Goal: Register for event/course: Sign up to attend an event or enroll in a course

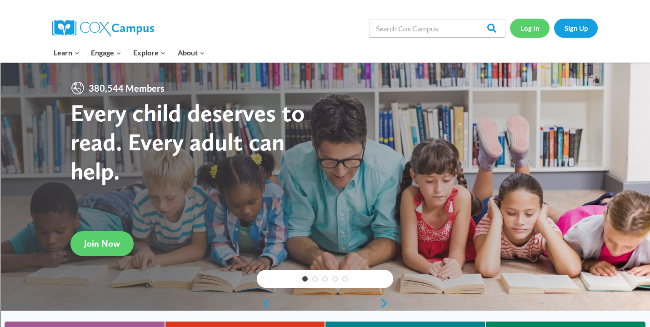
click at [535, 29] on link "Log In" at bounding box center [530, 28] width 40 height 19
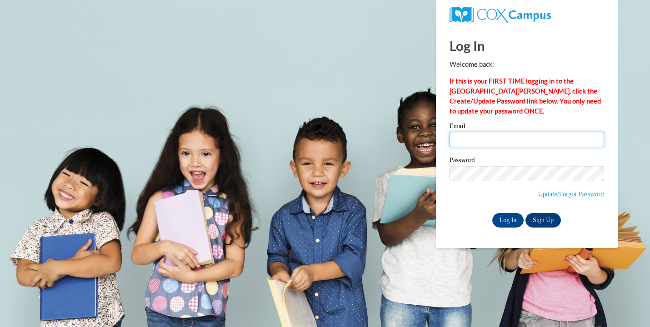
click at [484, 140] on input "Email" at bounding box center [527, 139] width 155 height 15
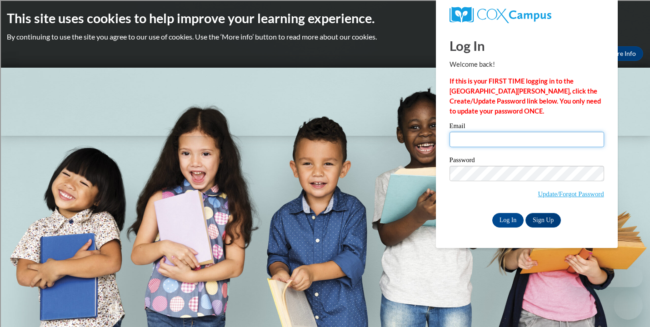
click at [484, 140] on input "Email" at bounding box center [527, 139] width 155 height 15
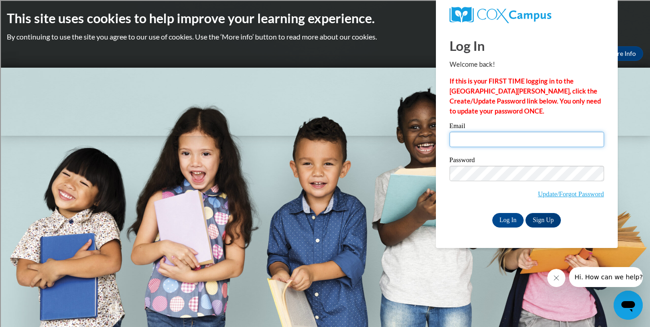
type input "[EMAIL_ADDRESS][DOMAIN_NAME]"
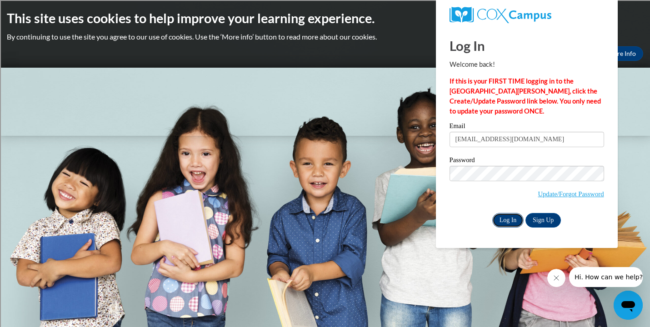
click at [515, 221] on input "Log In" at bounding box center [508, 220] width 32 height 15
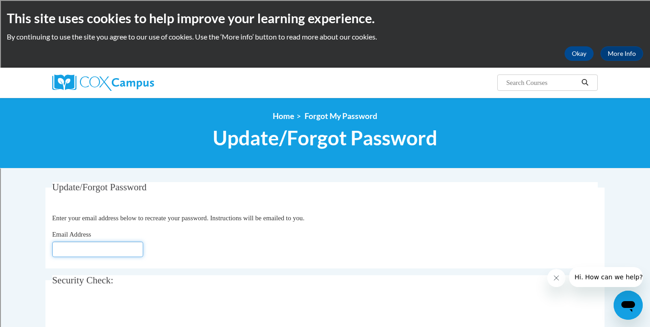
click at [134, 247] on input "Email Address" at bounding box center [97, 249] width 91 height 15
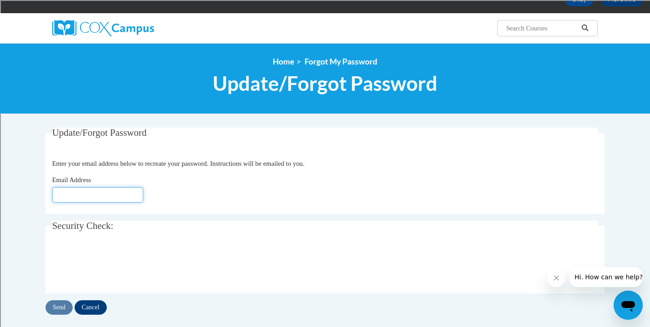
scroll to position [59, 0]
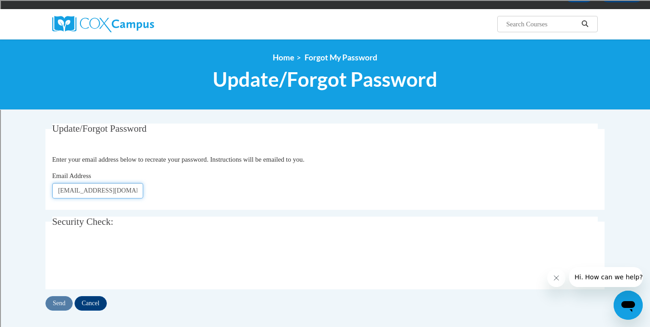
type input "[EMAIL_ADDRESS][DOMAIN_NAME]"
click at [17, 251] on body "This site uses cookies to help improve your learning experience. By continuing …" at bounding box center [325, 272] width 650 height 663
click at [64, 305] on input "Send" at bounding box center [58, 303] width 27 height 15
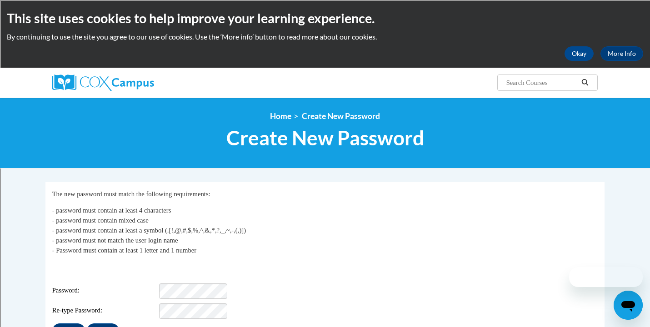
scroll to position [87, 0]
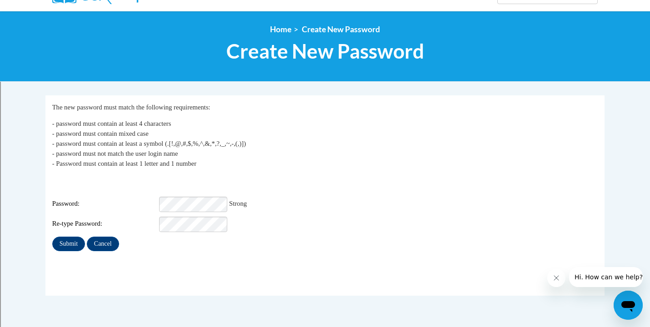
click at [281, 156] on p "- password must contain at least 4 characters - password must contain mixed cas…" at bounding box center [325, 144] width 546 height 50
click at [70, 239] on input "Submit" at bounding box center [68, 244] width 33 height 15
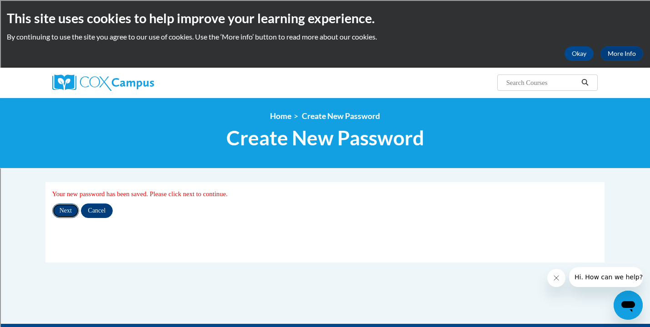
click at [66, 210] on input "Next" at bounding box center [65, 211] width 27 height 15
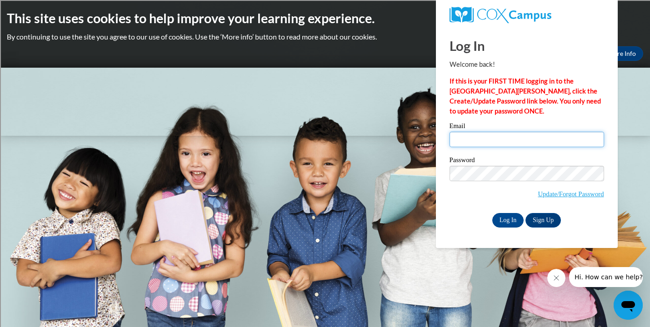
type input "etorres@sasd.net"
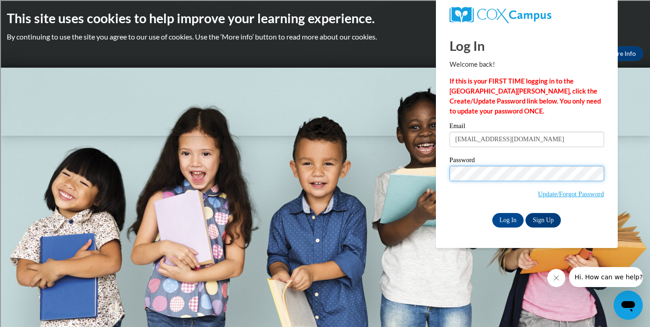
click at [439, 174] on div "Log In Welcome back! If this is your FIRST TIME logging in to the NEW Cox Campu…" at bounding box center [526, 137] width 195 height 221
click at [474, 199] on span "Update/Forgot Password" at bounding box center [527, 185] width 155 height 38
click at [509, 222] on input "Log In" at bounding box center [508, 220] width 32 height 15
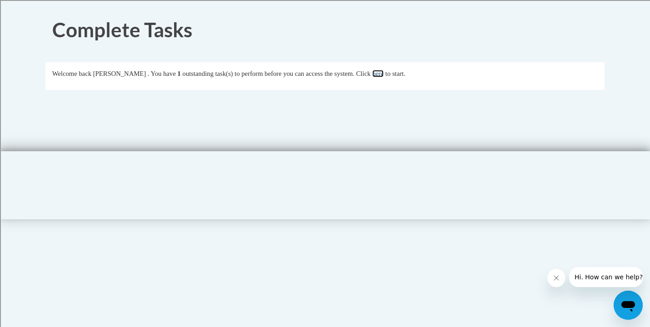
click at [384, 74] on link "here" at bounding box center [377, 73] width 11 height 7
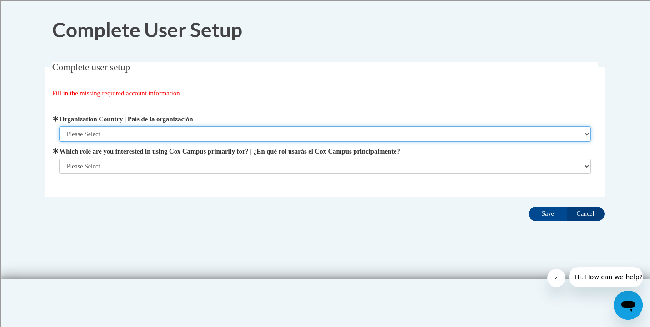
click at [255, 135] on select "Please Select [GEOGRAPHIC_DATA] | [GEOGRAPHIC_DATA] Outside of [GEOGRAPHIC_DATA…" at bounding box center [325, 133] width 532 height 15
select select "ad49bcad-a171-4b2e-b99c-48b446064914"
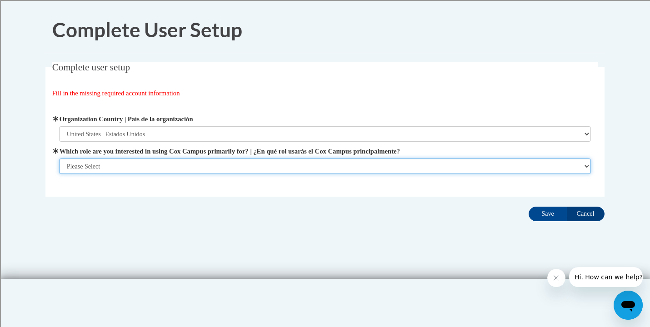
click at [233, 163] on select "Please Select College/University | Colegio/Universidad Community/Nonprofit Part…" at bounding box center [325, 166] width 532 height 15
select select "fbf2d438-af2f-41f8-98f1-81c410e29de3"
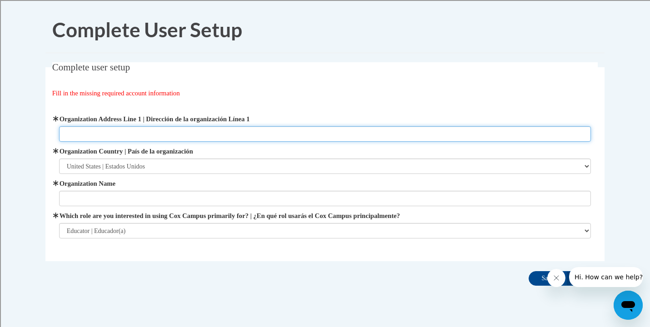
click at [223, 132] on input "Organization Address Line 1 | Dirección de la organización Línea 1" at bounding box center [325, 133] width 532 height 15
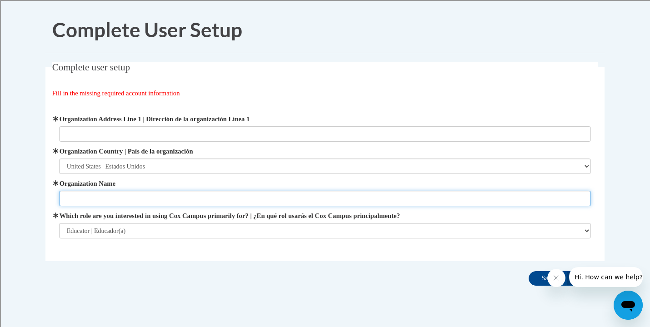
click at [199, 195] on input "Organization Name" at bounding box center [325, 198] width 532 height 15
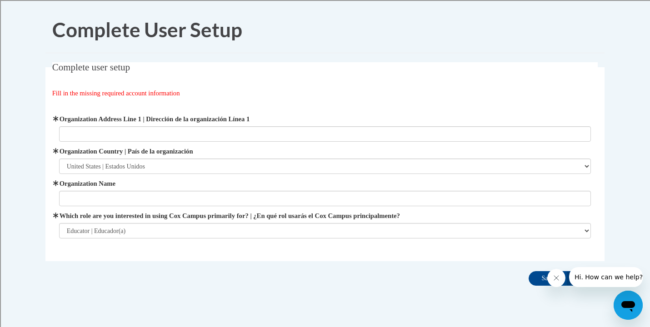
click at [210, 273] on div "Complete user setup Fill in the missing required account information User Profi…" at bounding box center [325, 175] width 573 height 227
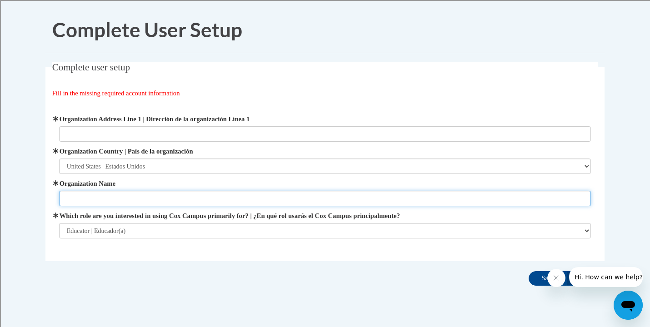
click at [199, 198] on input "Organization Name" at bounding box center [325, 198] width 532 height 15
type input "[GEOGRAPHIC_DATA]"
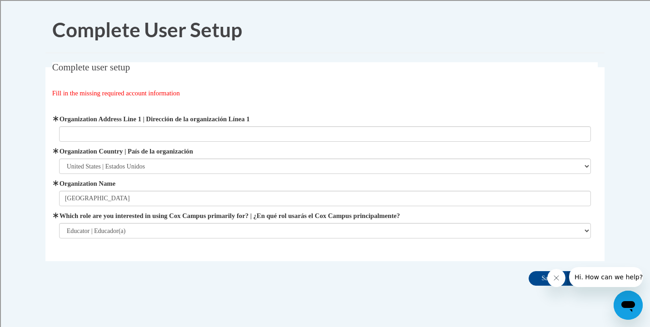
click at [235, 284] on div "Complete user setup Fill in the missing required account information User Profi…" at bounding box center [325, 175] width 573 height 227
click at [555, 275] on icon "Close message from company" at bounding box center [556, 278] width 7 height 7
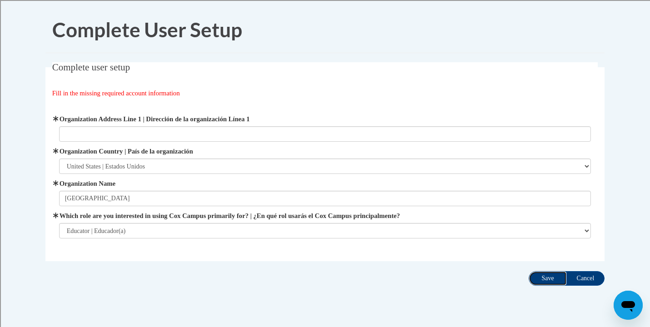
click at [547, 281] on input "Save" at bounding box center [548, 278] width 38 height 15
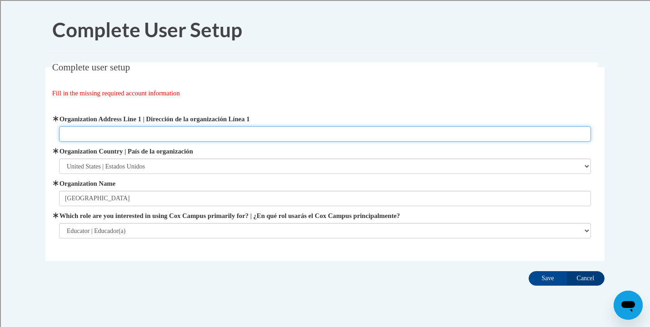
click at [263, 137] on input "Organization Address Line 1 | Dirección de la organización Línea 1" at bounding box center [325, 133] width 532 height 15
paste input "3330 Stahl Rd, Sheboygan, WI 53081"
type input "3330 Stahl Rd, Sheboygan, WI 53081"
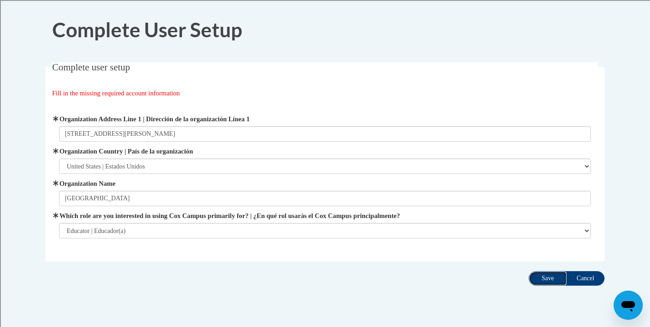
click at [545, 282] on input "Save" at bounding box center [548, 278] width 38 height 15
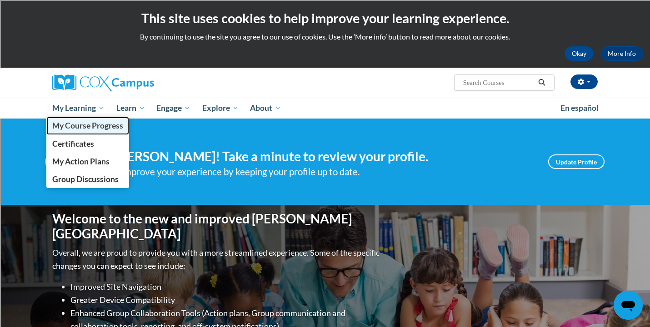
click at [86, 130] on span "My Course Progress" at bounding box center [87, 126] width 71 height 10
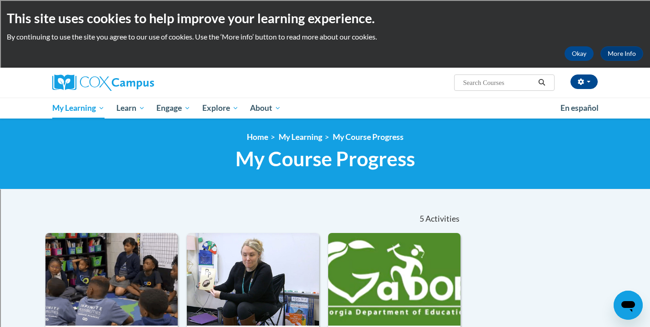
click at [525, 82] on input "Search..." at bounding box center [498, 82] width 73 height 11
type input "reading comprehension"
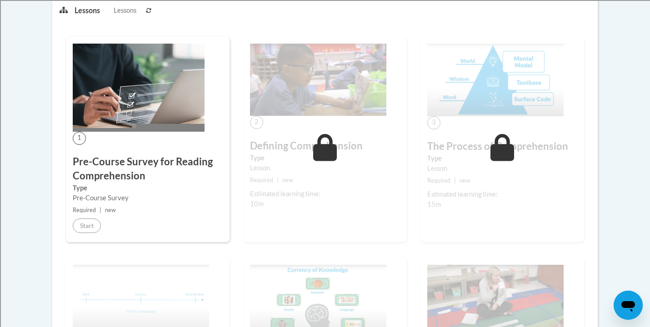
scroll to position [240, 0]
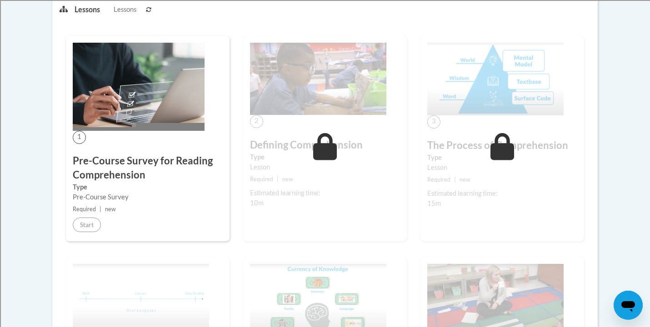
click at [111, 183] on label "Type" at bounding box center [148, 187] width 150 height 10
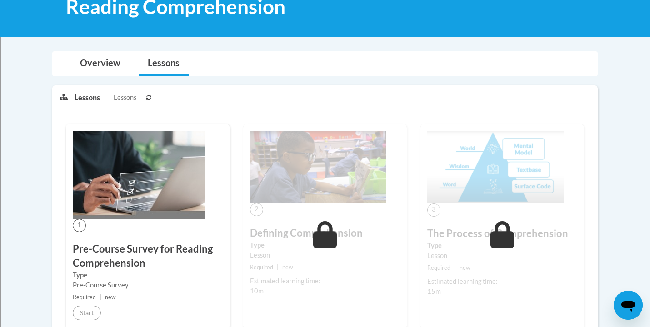
scroll to position [151, 0]
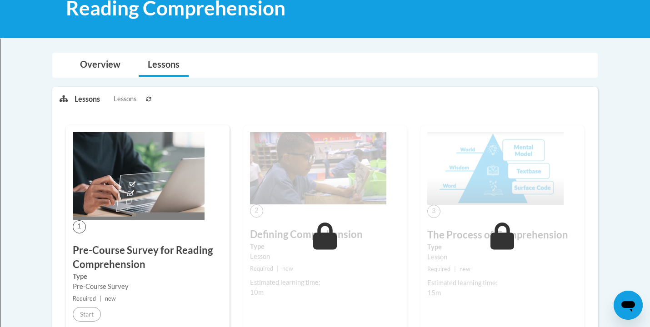
click at [102, 207] on img at bounding box center [139, 176] width 132 height 88
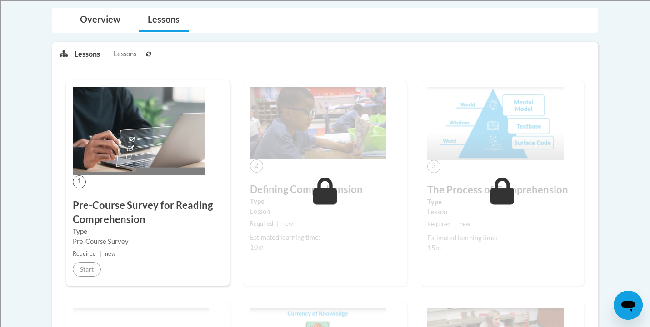
scroll to position [205, 0]
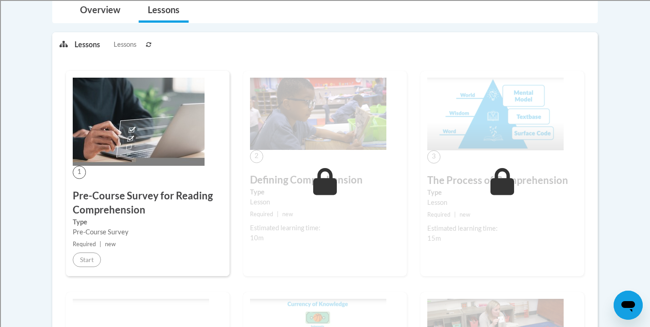
click at [82, 174] on span "1" at bounding box center [79, 172] width 13 height 13
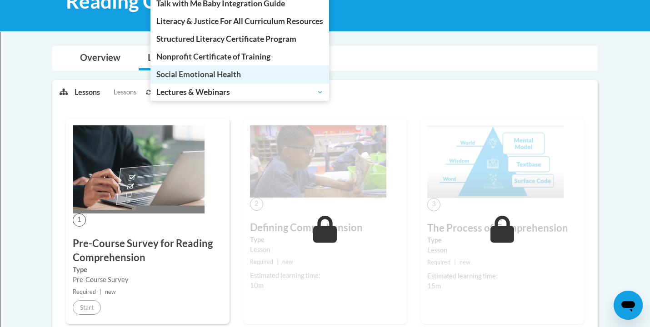
scroll to position [157, 0]
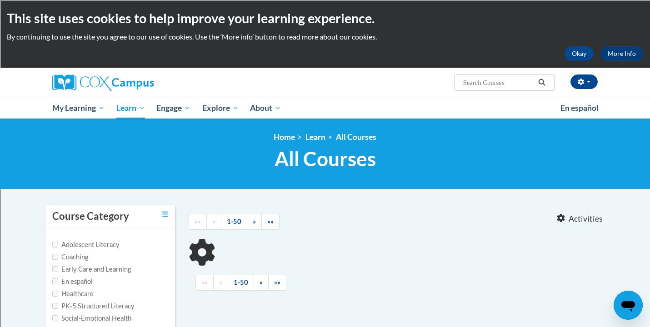
type input "reading comprehension"
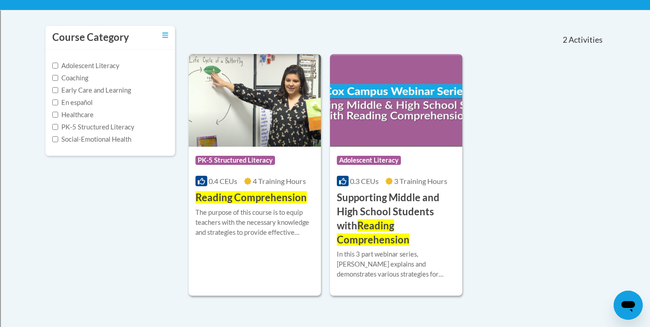
scroll to position [177, 0]
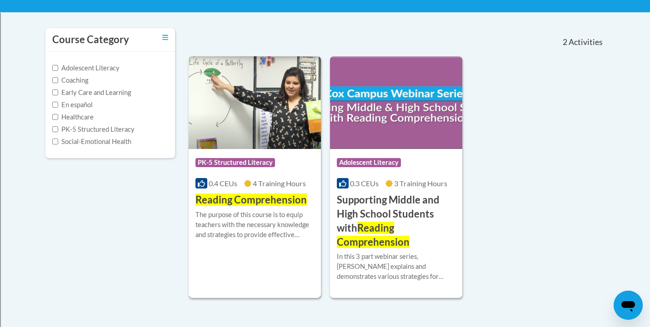
click at [264, 132] on img at bounding box center [255, 102] width 132 height 93
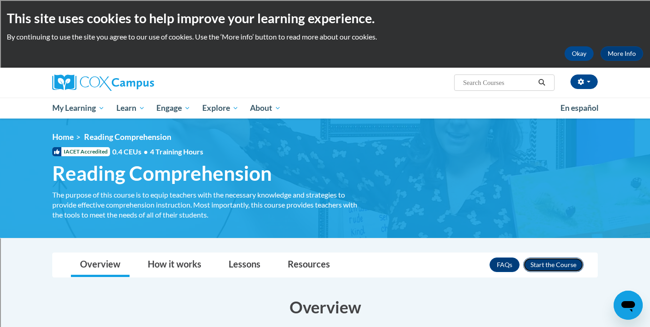
click at [553, 265] on button "Enroll" at bounding box center [553, 265] width 60 height 15
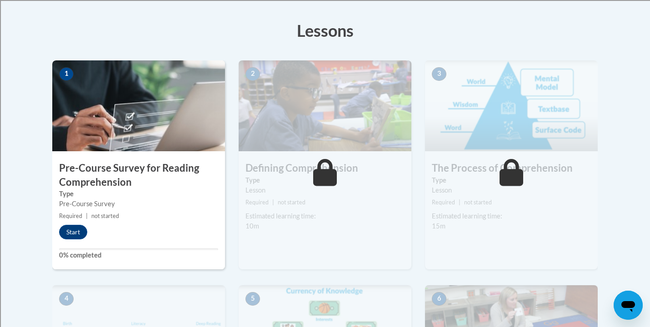
scroll to position [204, 0]
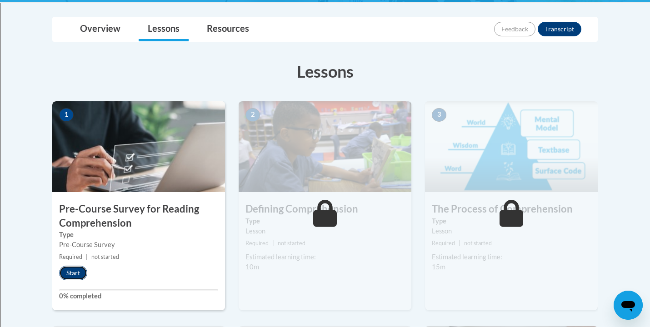
click at [79, 273] on button "Start" at bounding box center [73, 273] width 28 height 15
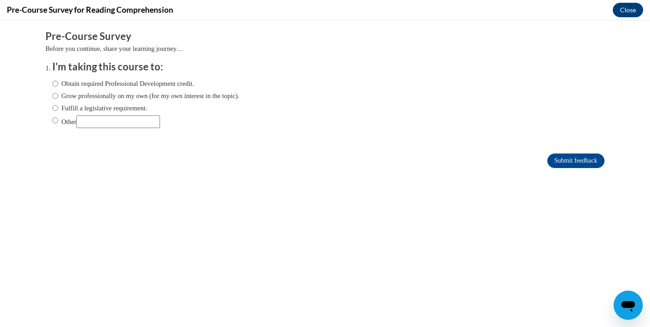
scroll to position [0, 0]
click at [115, 109] on label "Fulfill a legislative requirement." at bounding box center [99, 108] width 95 height 10
click at [58, 109] on input "Fulfill a legislative requirement." at bounding box center [55, 108] width 6 height 10
radio input "true"
click at [577, 160] on input "Submit feedback" at bounding box center [575, 161] width 57 height 15
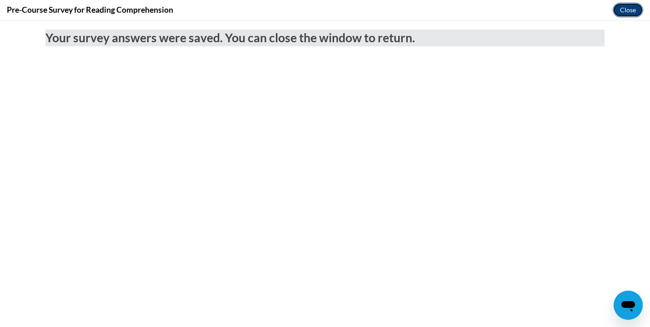
click at [631, 12] on button "Close" at bounding box center [628, 10] width 30 height 15
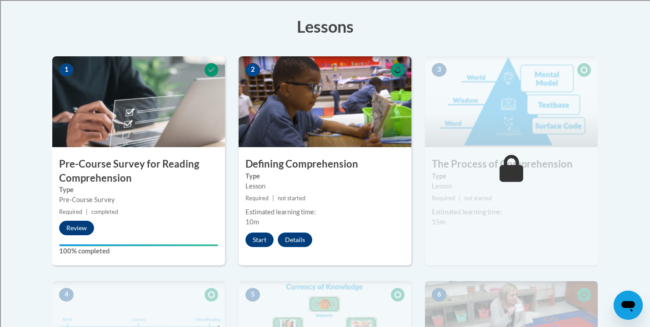
scroll to position [250, 0]
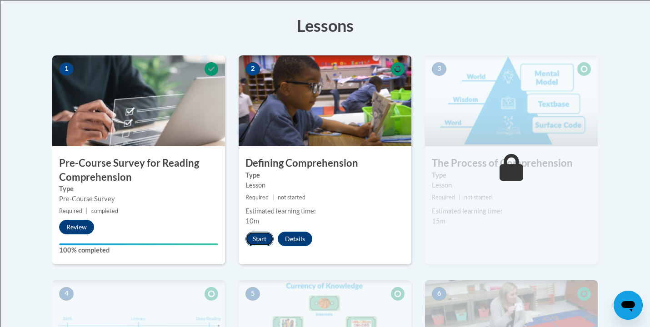
click at [259, 240] on button "Start" at bounding box center [259, 239] width 28 height 15
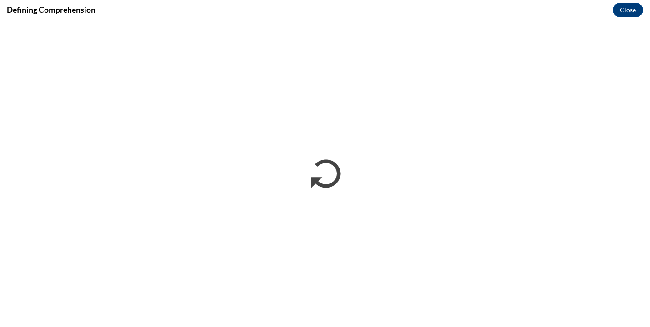
scroll to position [0, 0]
click at [620, 13] on button "Close" at bounding box center [628, 10] width 30 height 15
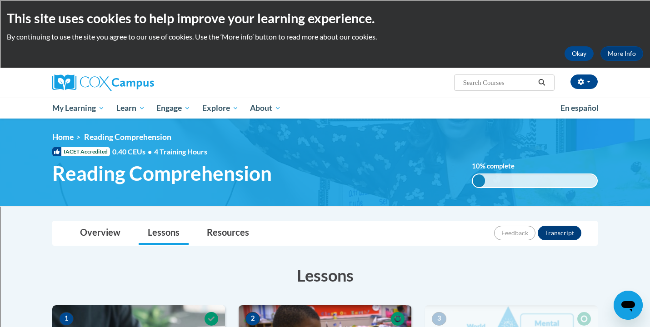
click at [503, 86] on input "Search..." at bounding box center [498, 82] width 73 height 11
type input "writing"
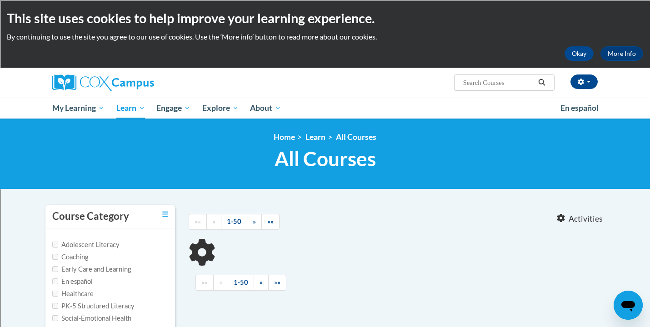
type input "writing"
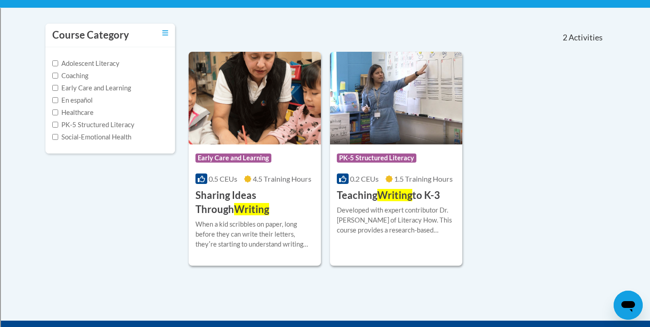
scroll to position [148, 0]
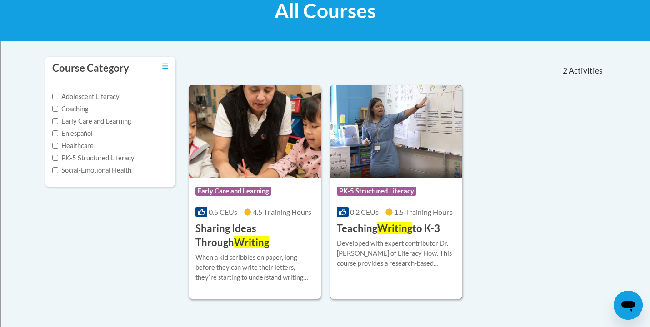
click at [414, 254] on div "Developed with expert contributor Dr. Margie Gillis of Literacy How. This cours…" at bounding box center [396, 254] width 119 height 30
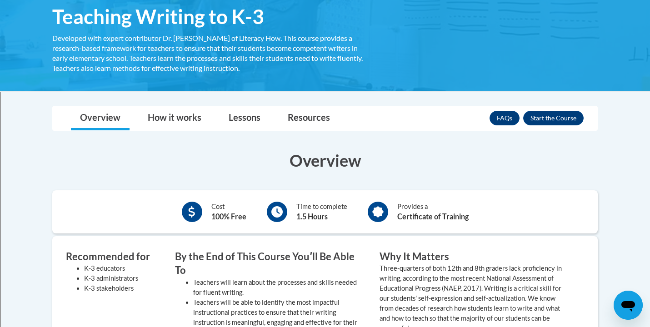
scroll to position [161, 0]
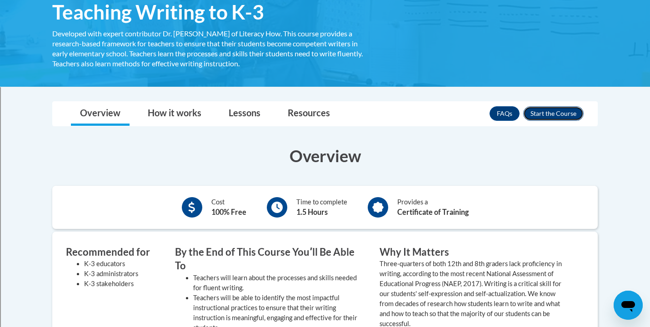
click at [547, 116] on button "Enroll" at bounding box center [553, 113] width 60 height 15
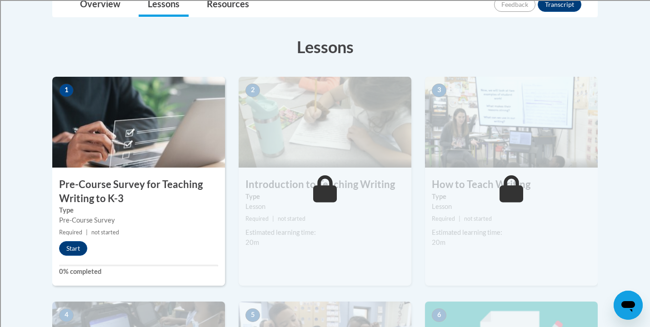
scroll to position [251, 0]
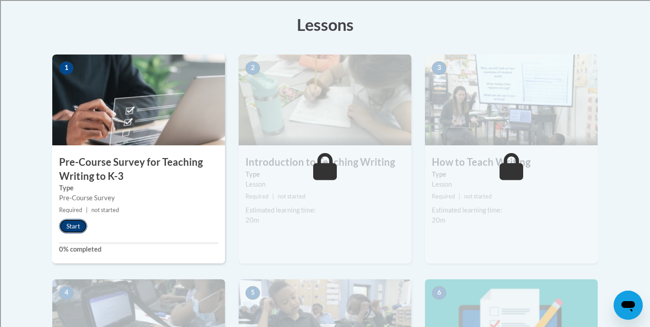
click at [76, 225] on button "Start" at bounding box center [73, 226] width 28 height 15
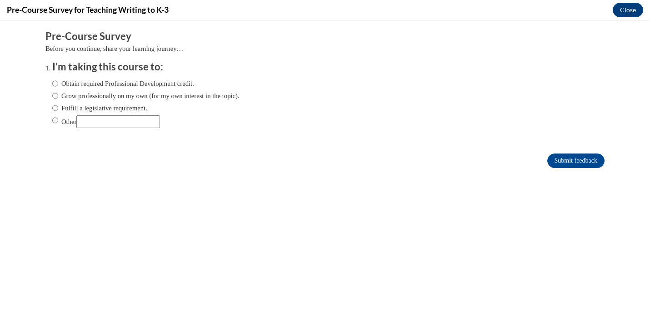
scroll to position [0, 0]
click at [58, 109] on label "Fulfill a legislative requirement." at bounding box center [99, 108] width 95 height 10
click at [58, 109] on input "Fulfill a legislative requirement." at bounding box center [55, 108] width 6 height 10
radio input "true"
click at [559, 163] on input "Submit feedback" at bounding box center [575, 161] width 57 height 15
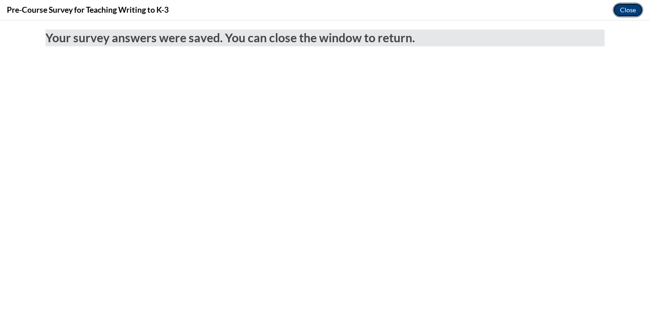
click at [625, 9] on button "Close" at bounding box center [628, 10] width 30 height 15
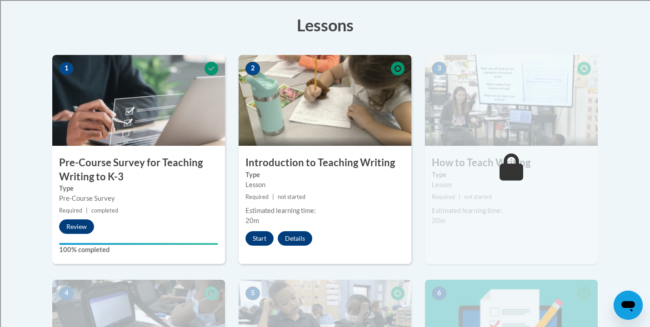
scroll to position [250, 0]
click at [260, 238] on button "Start" at bounding box center [259, 239] width 28 height 15
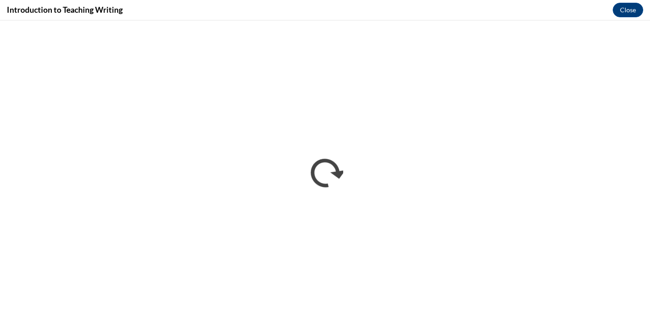
scroll to position [0, 0]
click at [631, 7] on button "Close" at bounding box center [628, 10] width 30 height 15
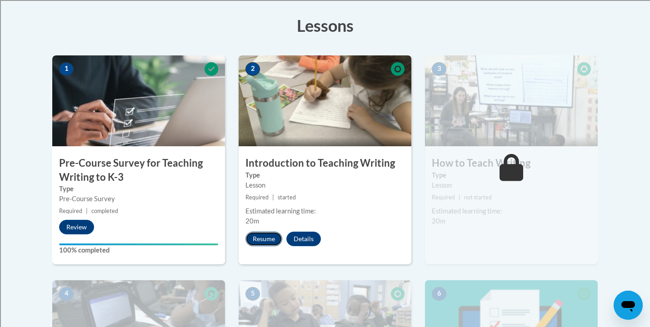
click at [260, 239] on button "Resume" at bounding box center [263, 239] width 37 height 15
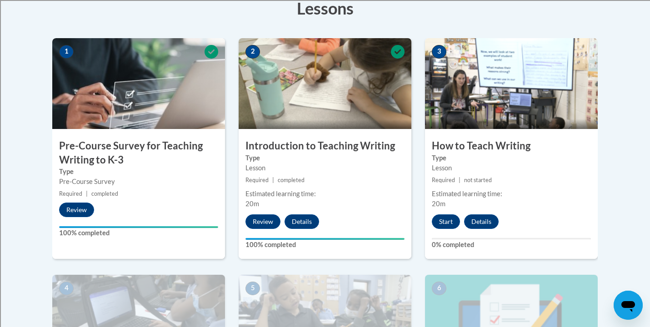
scroll to position [268, 0]
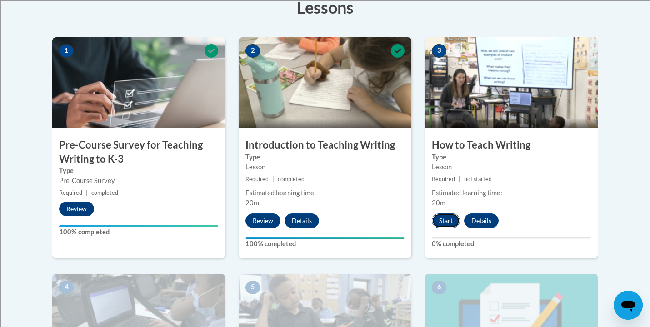
click at [441, 219] on button "Start" at bounding box center [446, 221] width 28 height 15
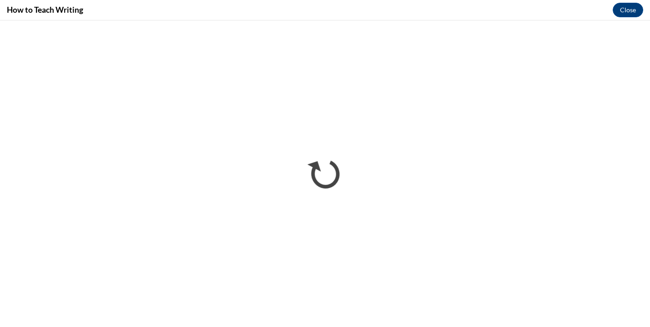
scroll to position [0, 0]
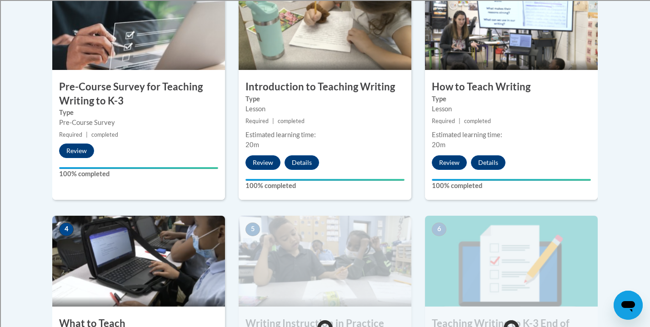
scroll to position [324, 0]
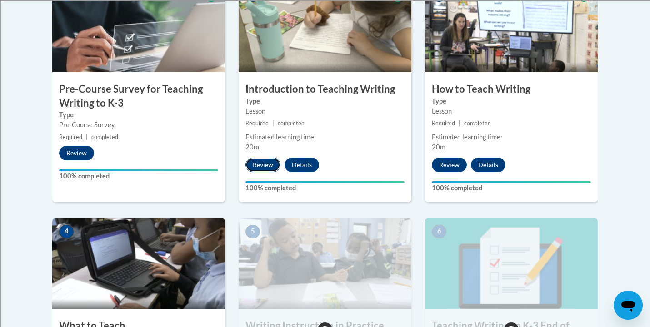
click at [260, 165] on button "Review" at bounding box center [262, 165] width 35 height 15
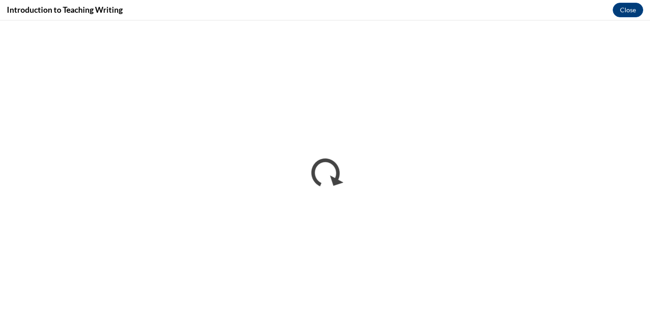
scroll to position [0, 0]
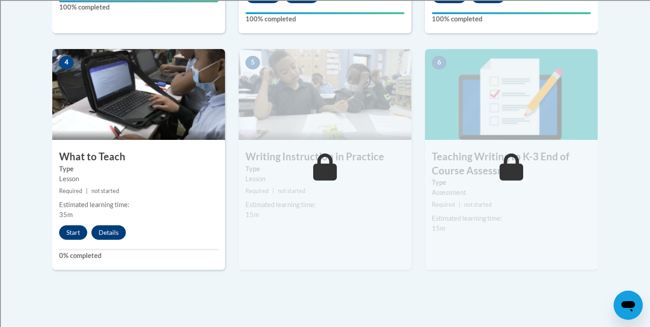
scroll to position [482, 0]
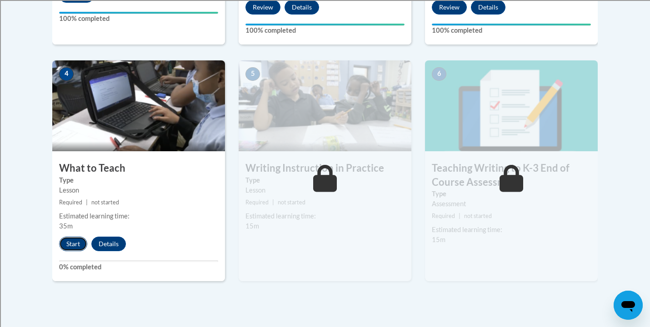
click at [72, 245] on button "Start" at bounding box center [73, 244] width 28 height 15
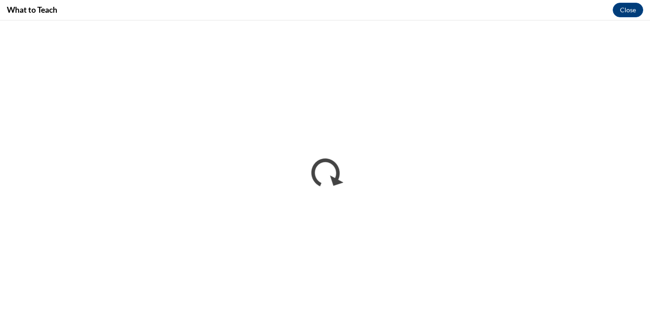
scroll to position [0, 0]
